Goal: Task Accomplishment & Management: Use online tool/utility

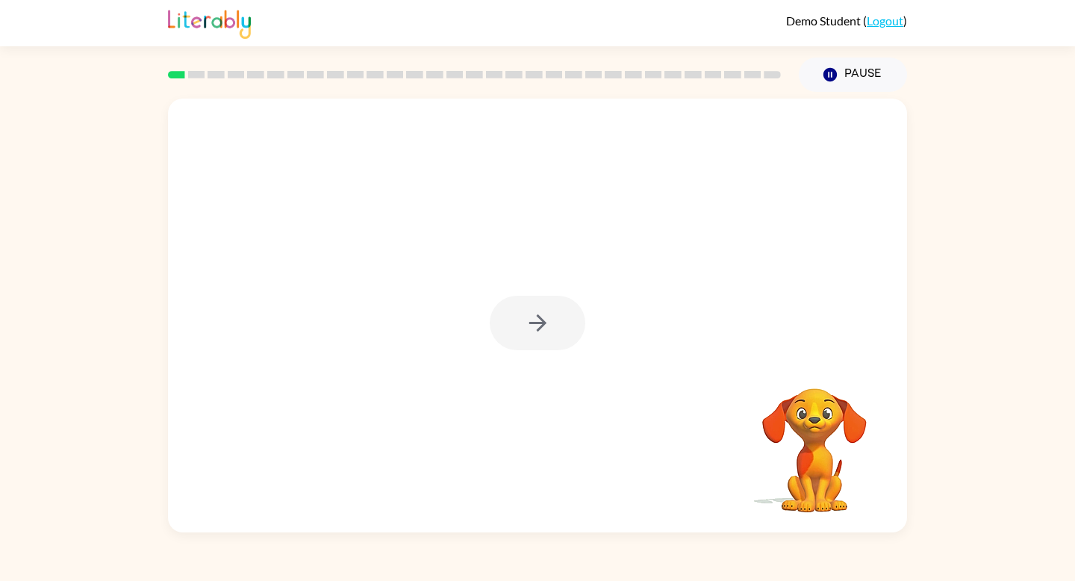
click at [536, 334] on div at bounding box center [538, 323] width 96 height 54
click at [499, 326] on div "Your browser must support playing .mp4 files to use Literably. Please try using…" at bounding box center [537, 316] width 739 height 434
click at [525, 340] on button "button" at bounding box center [538, 323] width 96 height 54
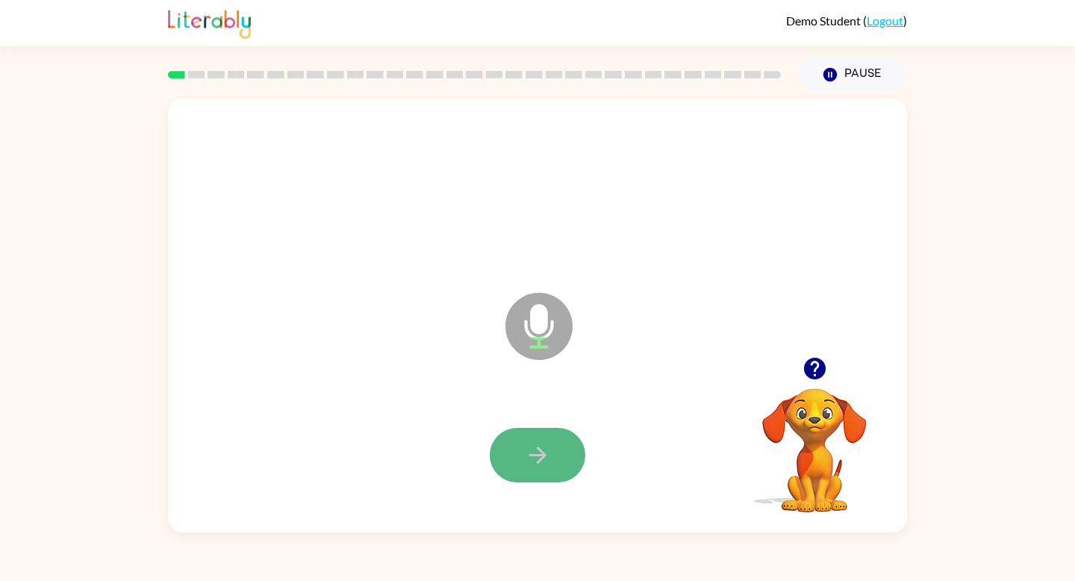
click at [538, 455] on icon "button" at bounding box center [536, 454] width 17 height 17
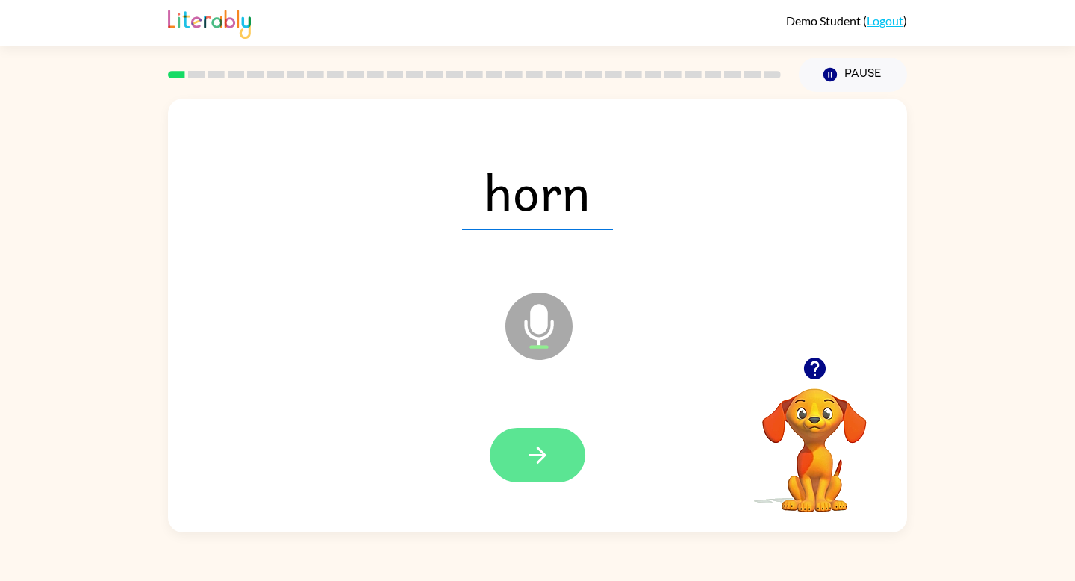
click at [551, 454] on button "button" at bounding box center [538, 455] width 96 height 54
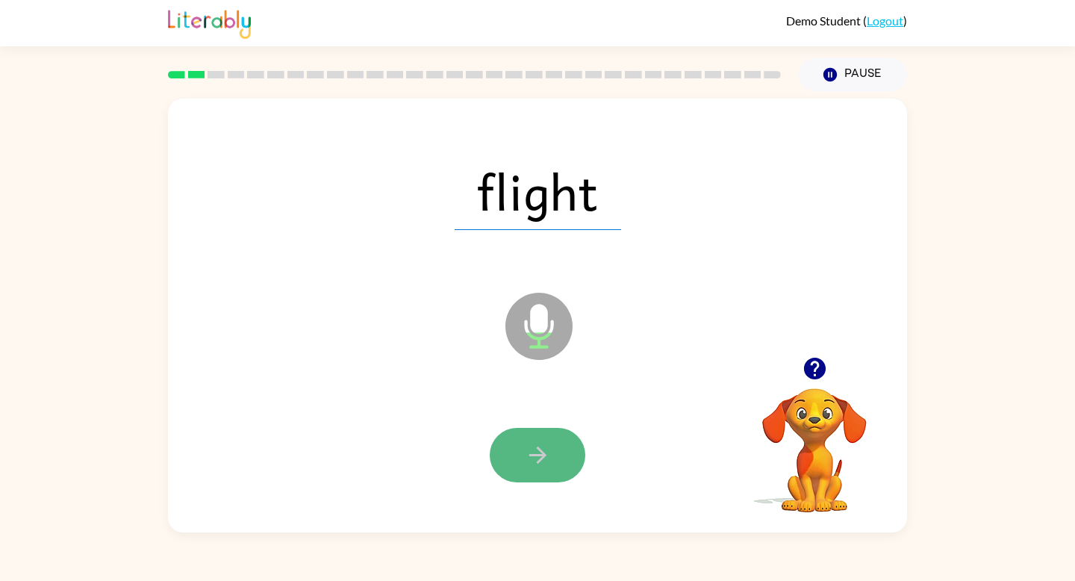
click at [541, 455] on icon "button" at bounding box center [536, 454] width 17 height 17
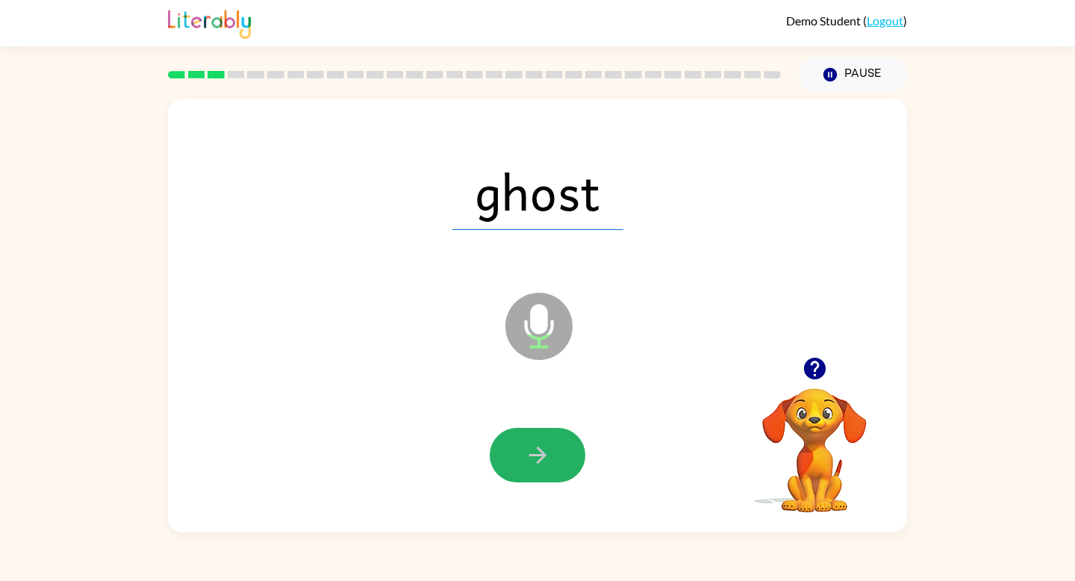
click at [541, 455] on icon "button" at bounding box center [536, 454] width 17 height 17
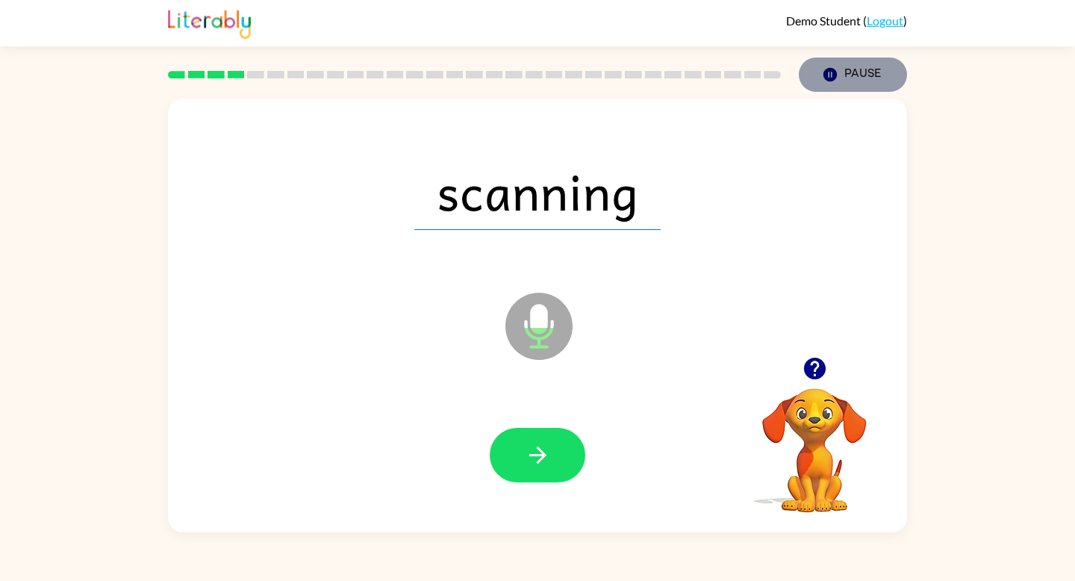
click at [853, 75] on button "Pause Pause" at bounding box center [852, 74] width 108 height 34
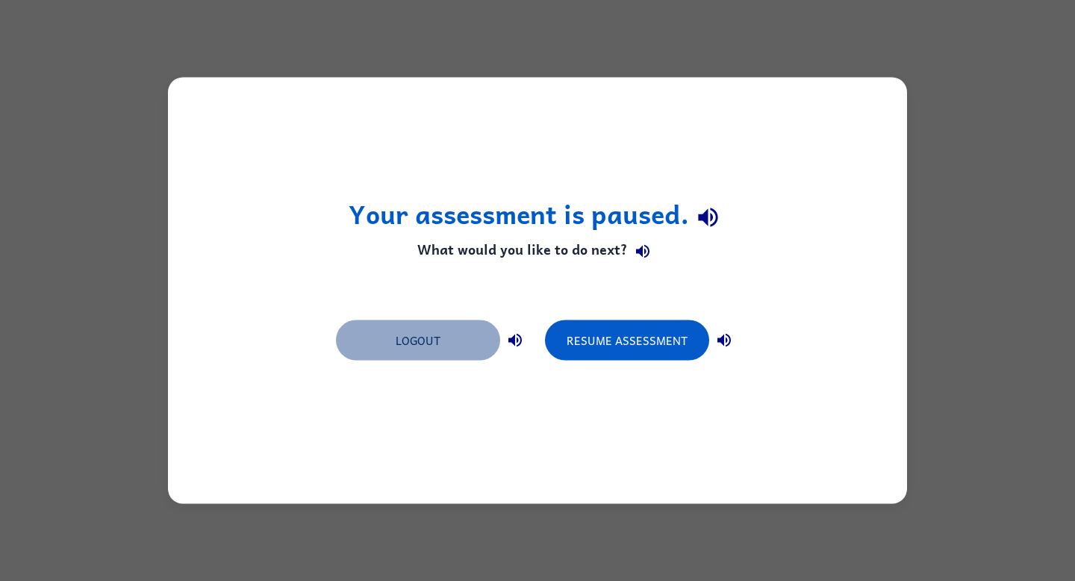
click at [442, 333] on button "Logout" at bounding box center [418, 340] width 164 height 40
